Goal: Book appointment/travel/reservation

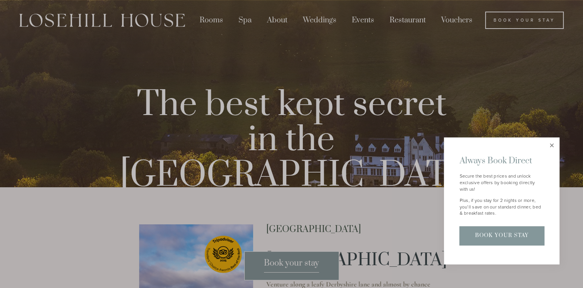
click at [552, 146] on link "Close" at bounding box center [551, 144] width 13 height 13
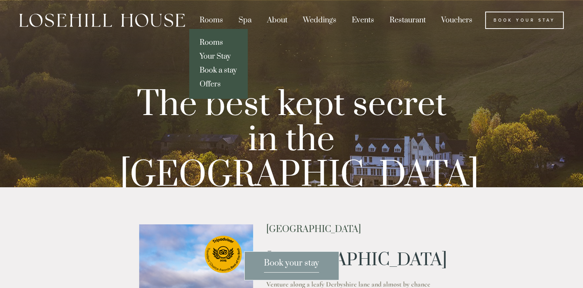
click at [208, 41] on link "Rooms" at bounding box center [218, 43] width 58 height 14
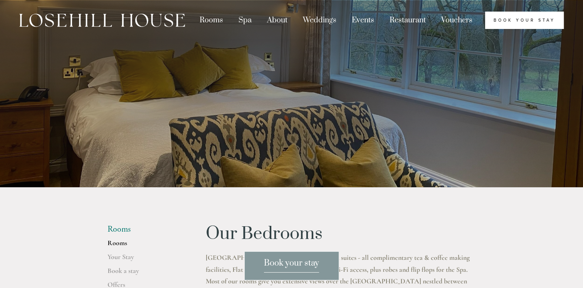
click at [525, 22] on link "Book Your Stay" at bounding box center [524, 20] width 79 height 17
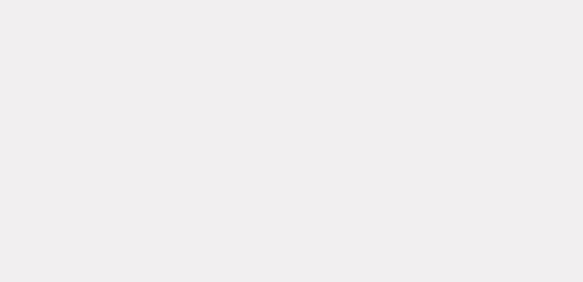
scroll to position [2238, 0]
